Goal: Navigation & Orientation: Find specific page/section

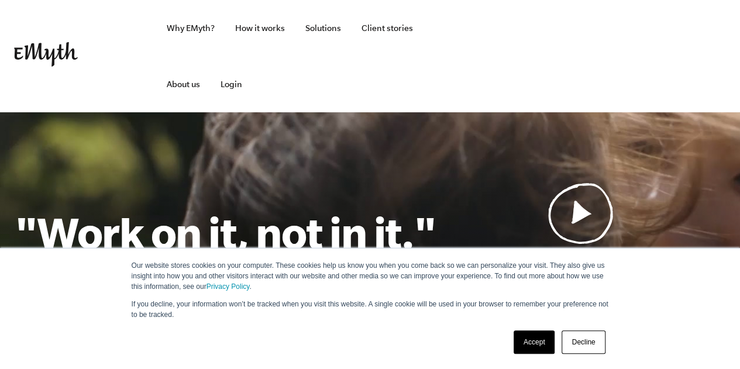
click at [533, 340] on link "Accept" at bounding box center [535, 342] width 42 height 23
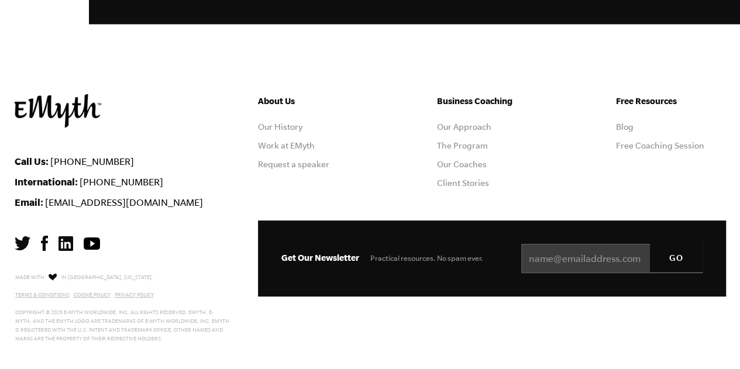
scroll to position [3223, 0]
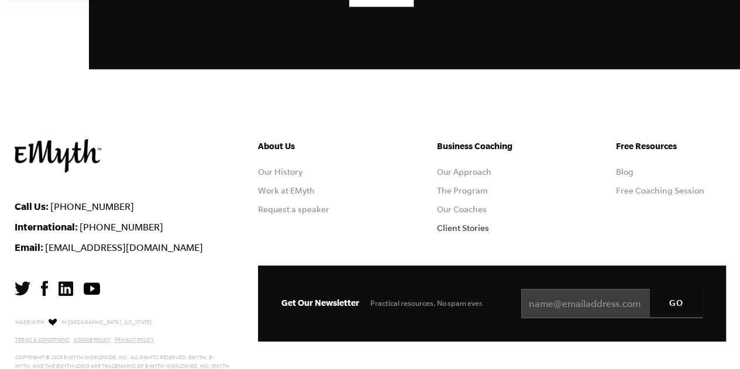
click at [476, 226] on link "Client Stories" at bounding box center [463, 228] width 52 height 9
click at [287, 172] on link "Our History" at bounding box center [280, 171] width 44 height 9
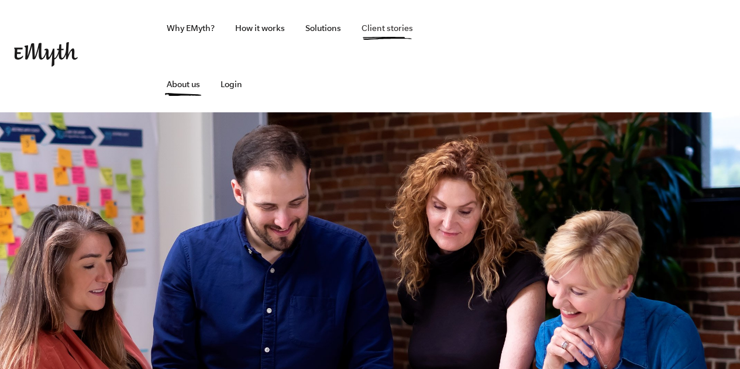
click at [385, 26] on link "Client stories" at bounding box center [387, 28] width 70 height 56
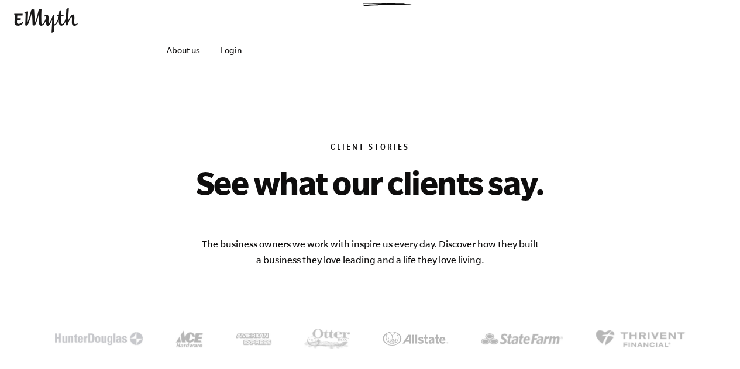
scroll to position [11, 0]
